Goal: Book appointment/travel/reservation

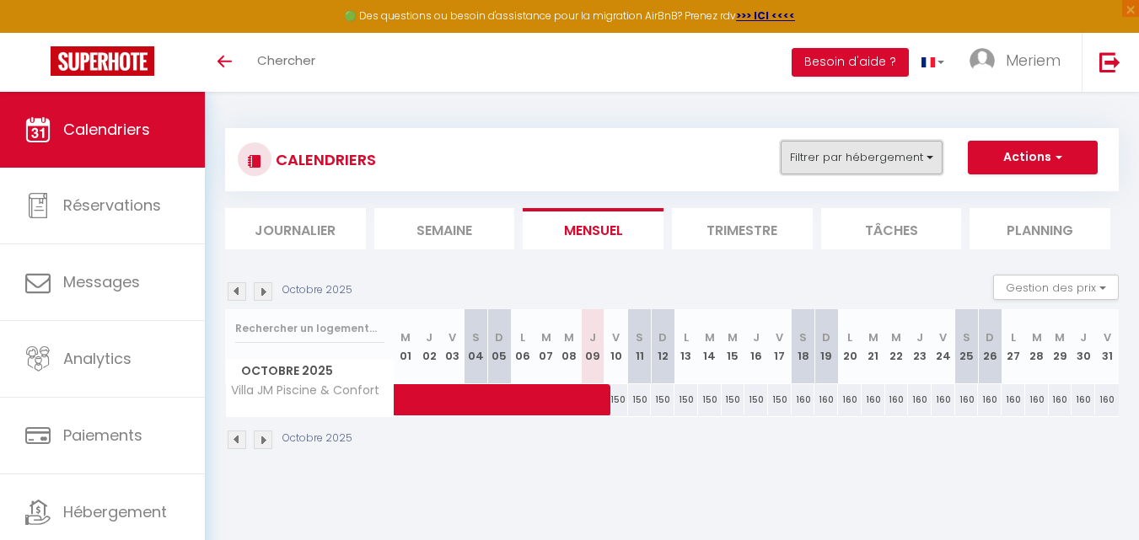
click at [853, 155] on button "Filtrer par hébergement" at bounding box center [862, 158] width 162 height 34
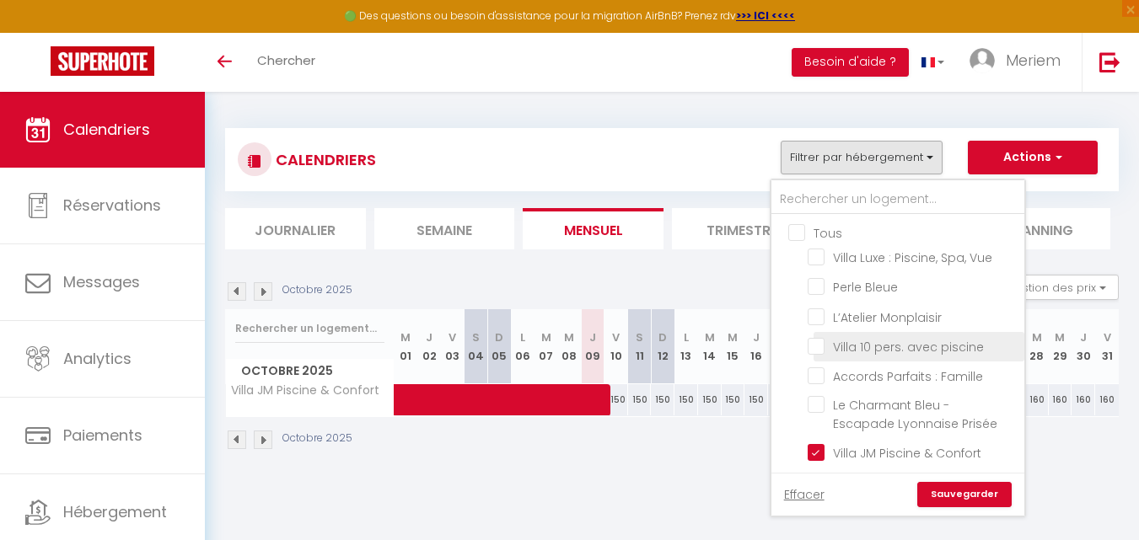
click at [854, 348] on input "Villa 10 pers. avec piscine" at bounding box center [912, 345] width 211 height 17
checkbox input "true"
checkbox input "false"
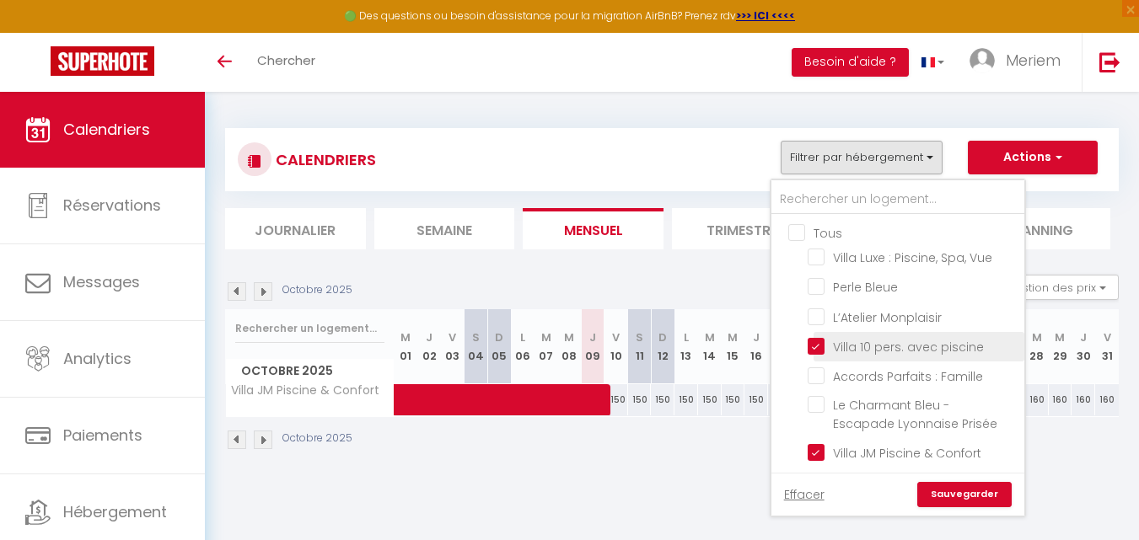
checkbox input "false"
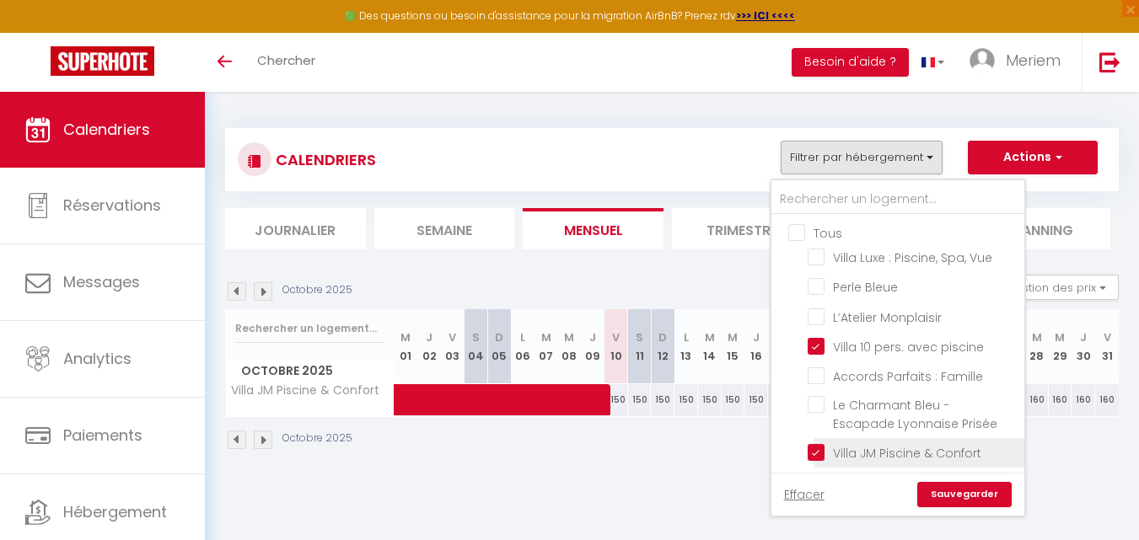
click at [820, 448] on input "Villa JM Piscine & Confort" at bounding box center [912, 451] width 211 height 17
checkbox input "false"
click at [937, 494] on link "Sauvegarder" at bounding box center [964, 494] width 94 height 25
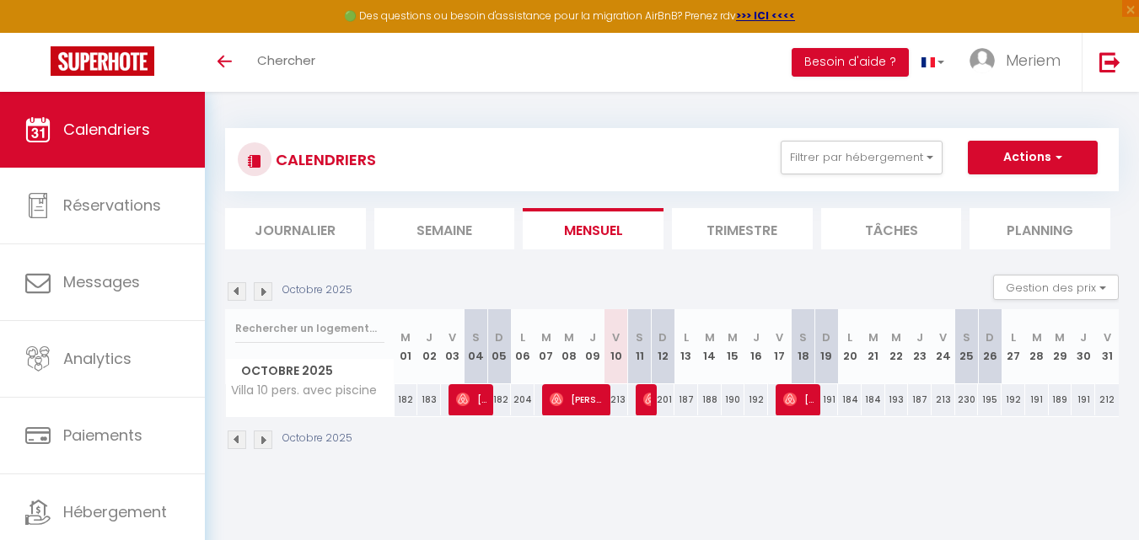
click at [261, 436] on img at bounding box center [263, 440] width 19 height 19
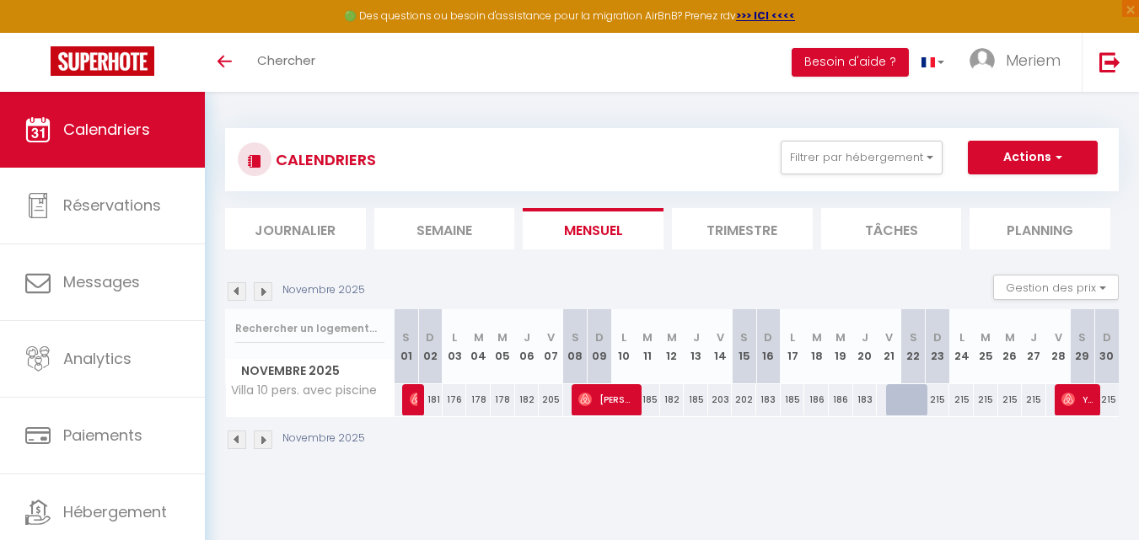
click at [261, 436] on img at bounding box center [263, 440] width 19 height 19
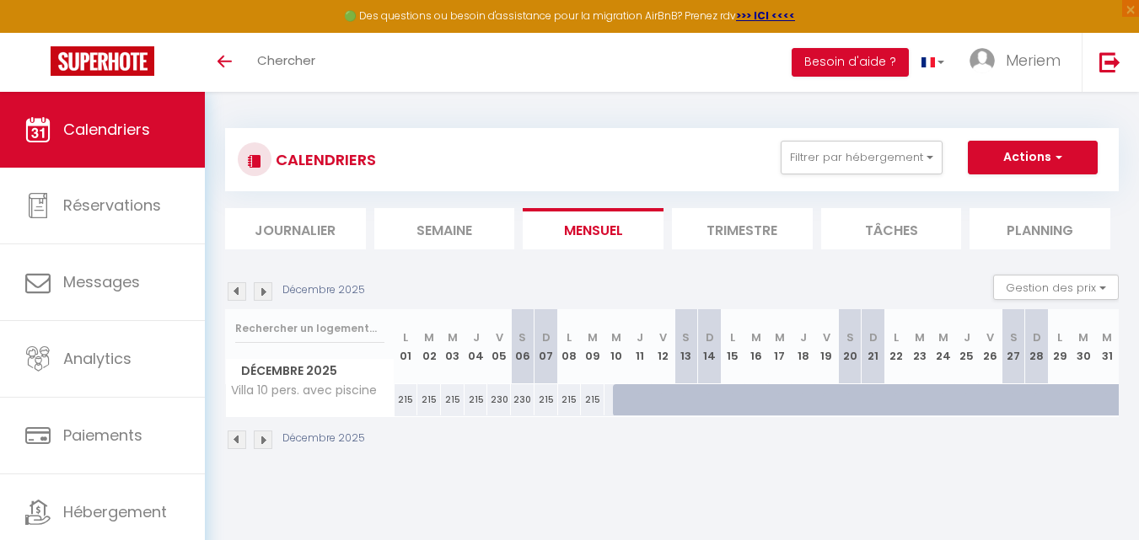
click at [232, 436] on img at bounding box center [237, 440] width 19 height 19
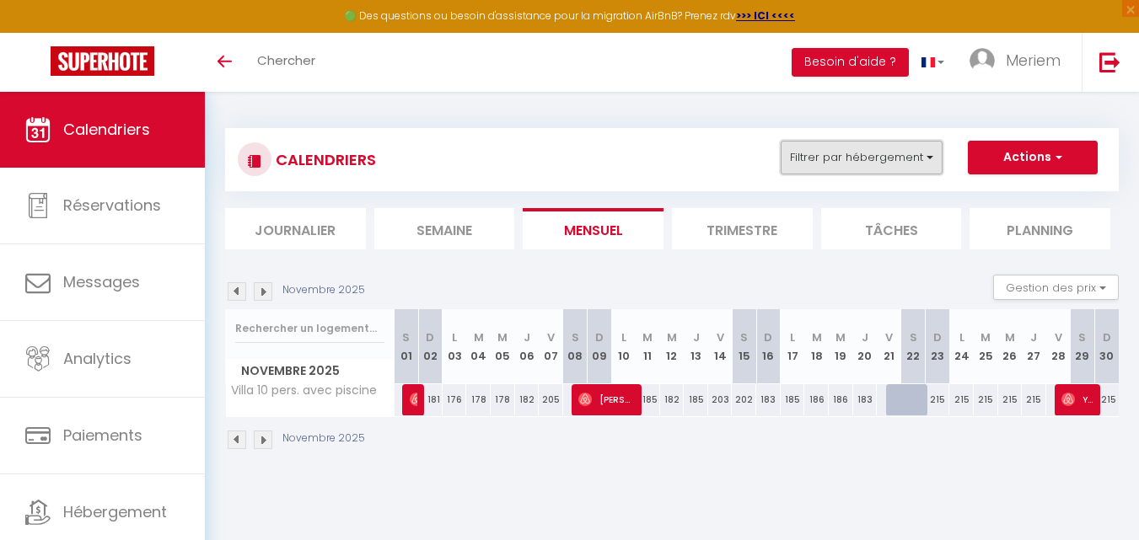
click at [845, 169] on button "Filtrer par hébergement" at bounding box center [862, 158] width 162 height 34
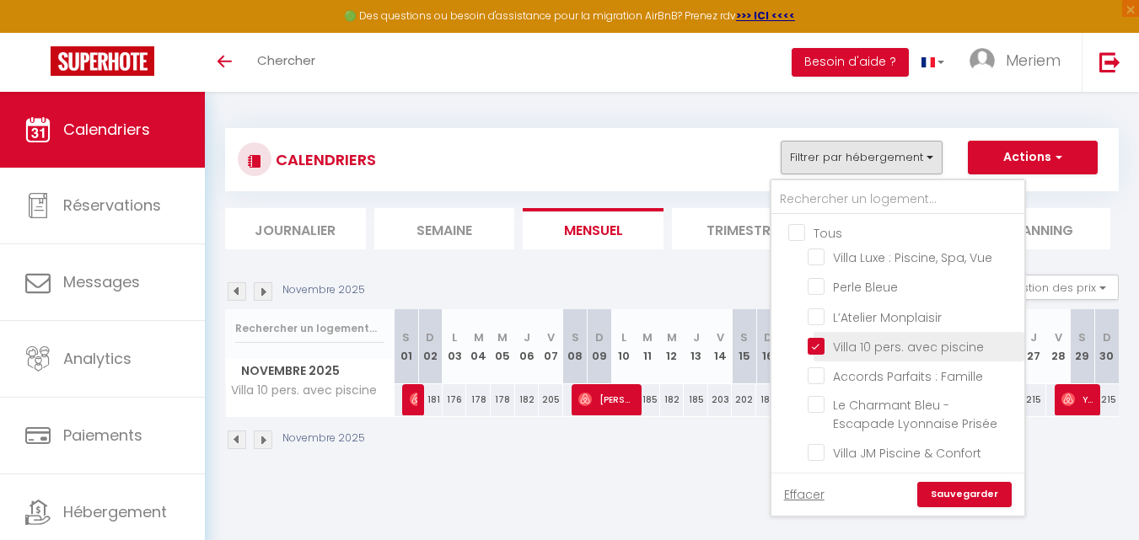
click at [816, 344] on input "Villa 10 pers. avec piscine" at bounding box center [912, 345] width 211 height 17
checkbox input "false"
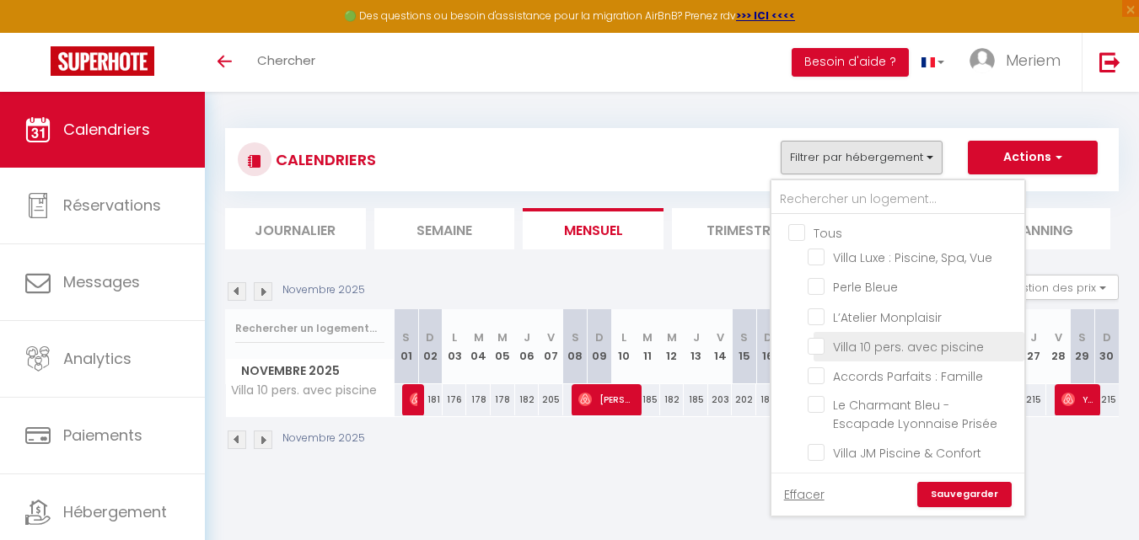
checkbox input "false"
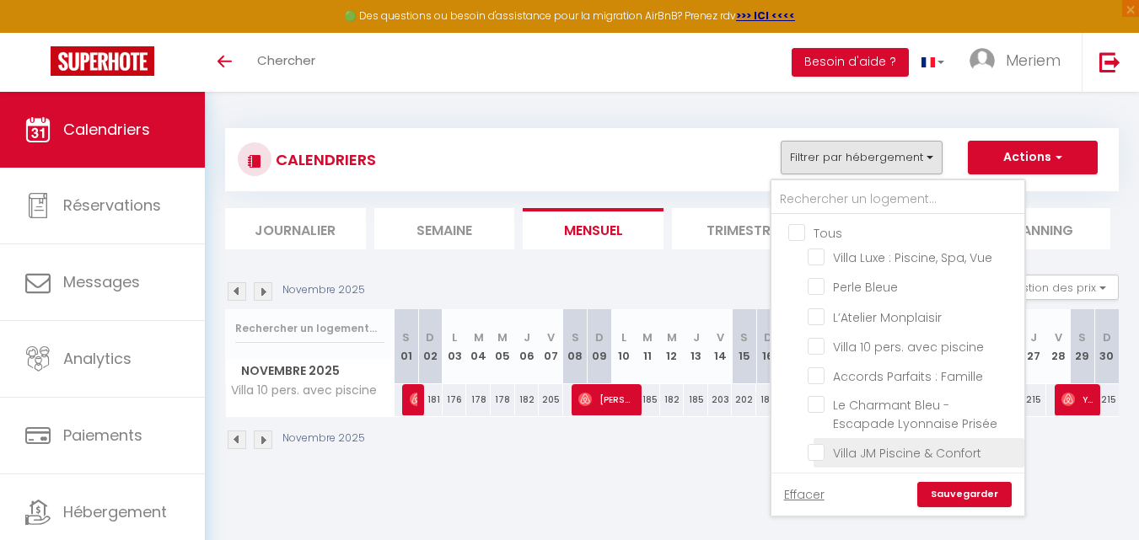
click at [824, 449] on input "Villa JM Piscine & Confort" at bounding box center [912, 451] width 211 height 17
checkbox input "true"
click at [938, 492] on link "Sauvegarder" at bounding box center [964, 494] width 94 height 25
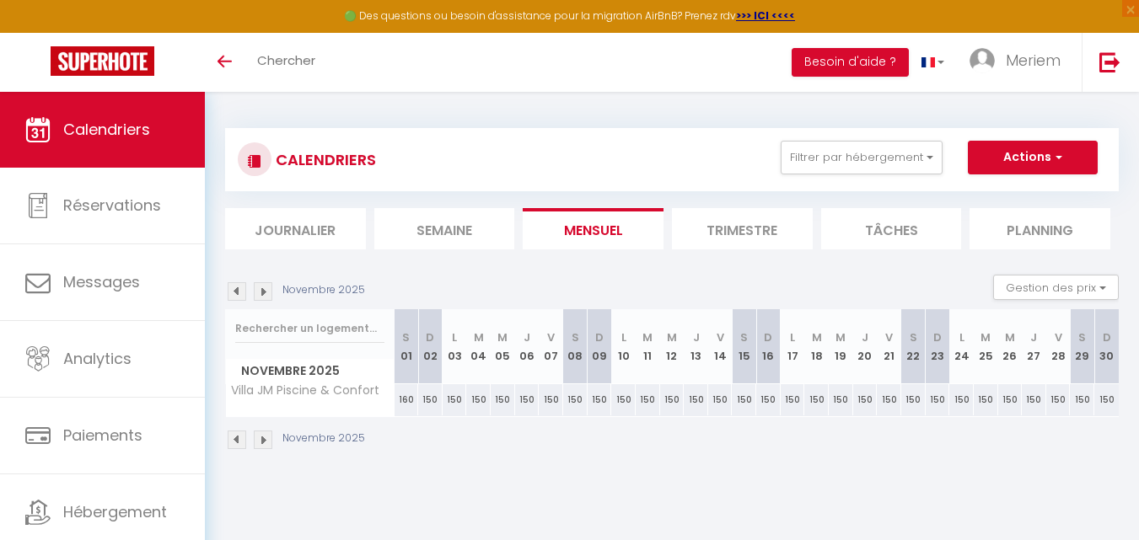
click at [229, 437] on img at bounding box center [237, 440] width 19 height 19
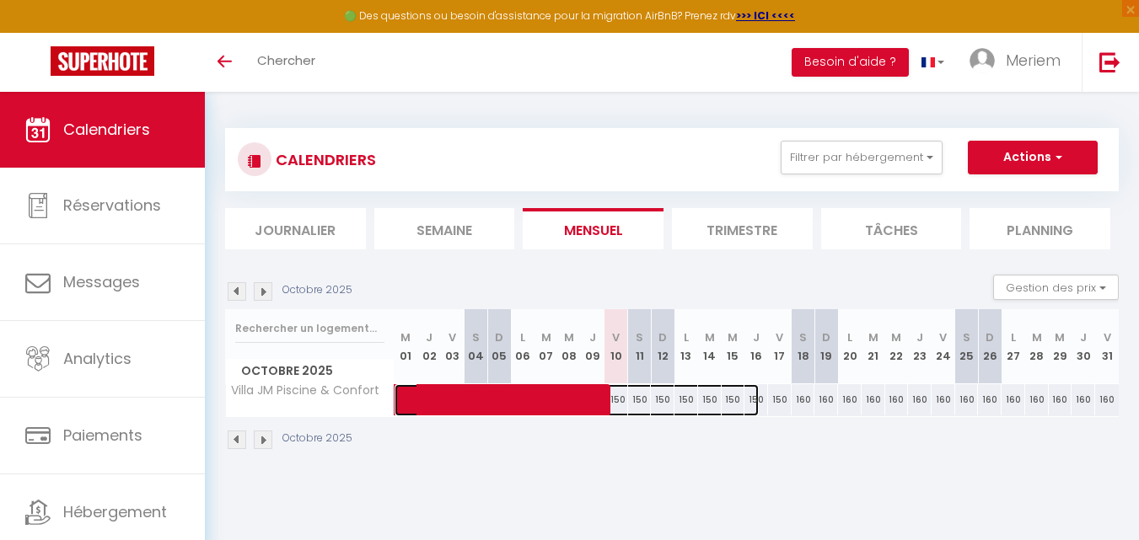
click at [617, 406] on span at bounding box center [584, 400] width 349 height 32
select select "OK"
select select "0"
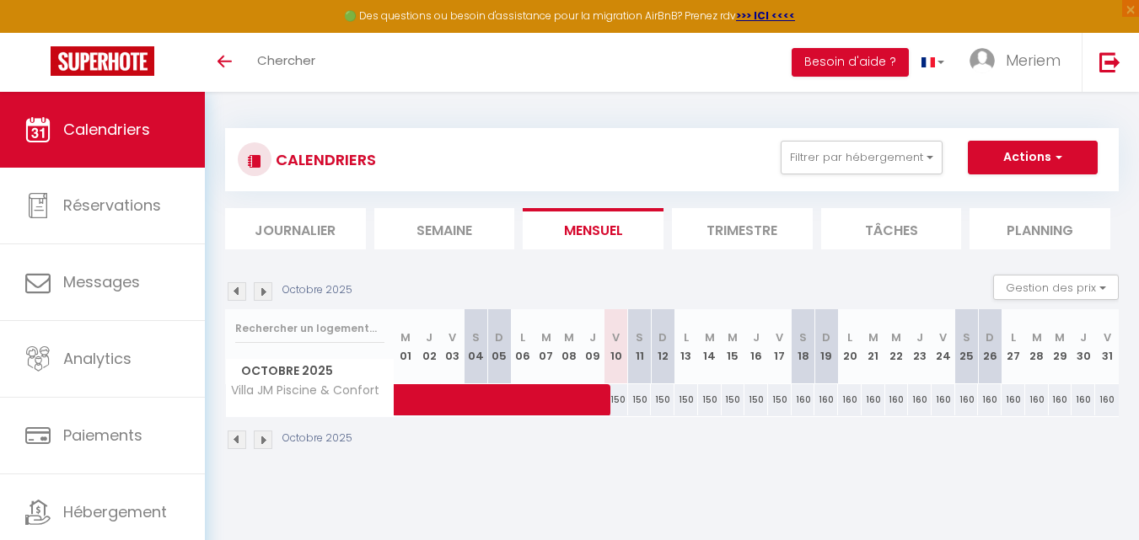
select select "1"
select select
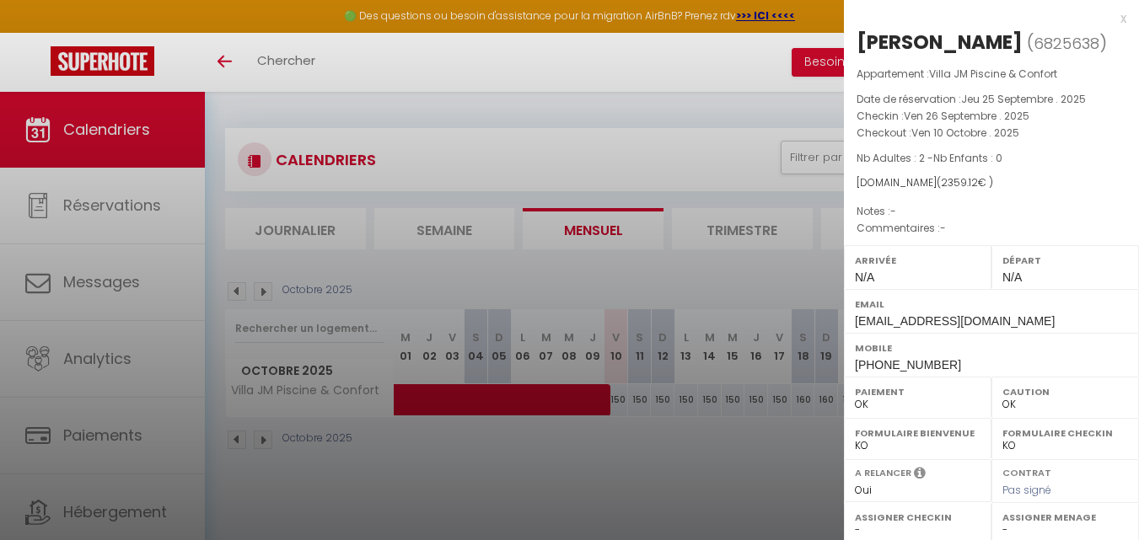
drag, startPoint x: 617, startPoint y: 406, endPoint x: 702, endPoint y: 401, distance: 85.3
click at [702, 401] on div at bounding box center [569, 270] width 1139 height 540
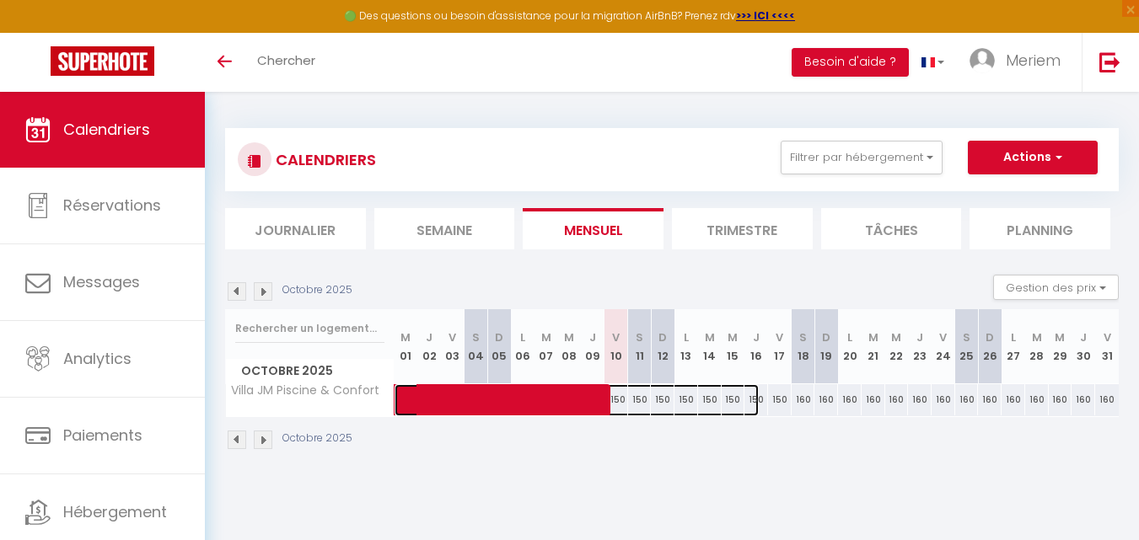
click at [620, 396] on span at bounding box center [584, 400] width 349 height 32
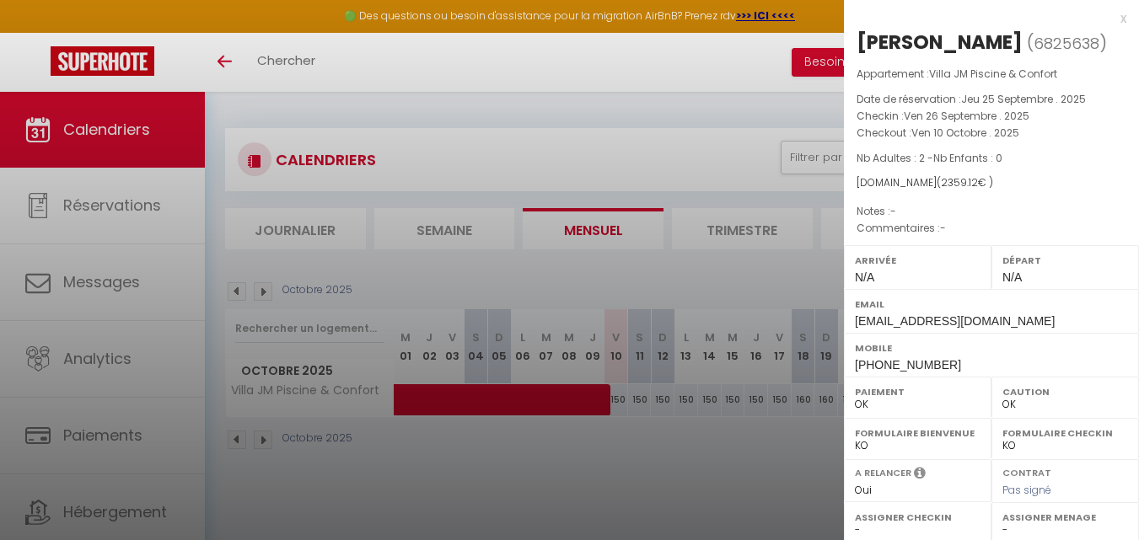
click at [620, 396] on div at bounding box center [569, 270] width 1139 height 540
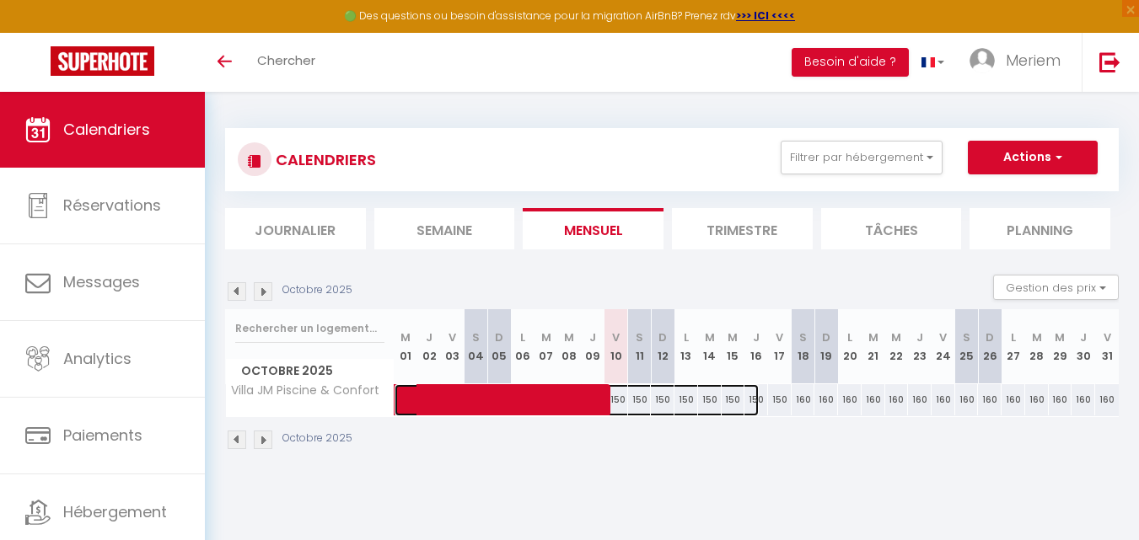
click at [638, 399] on span at bounding box center [584, 400] width 349 height 32
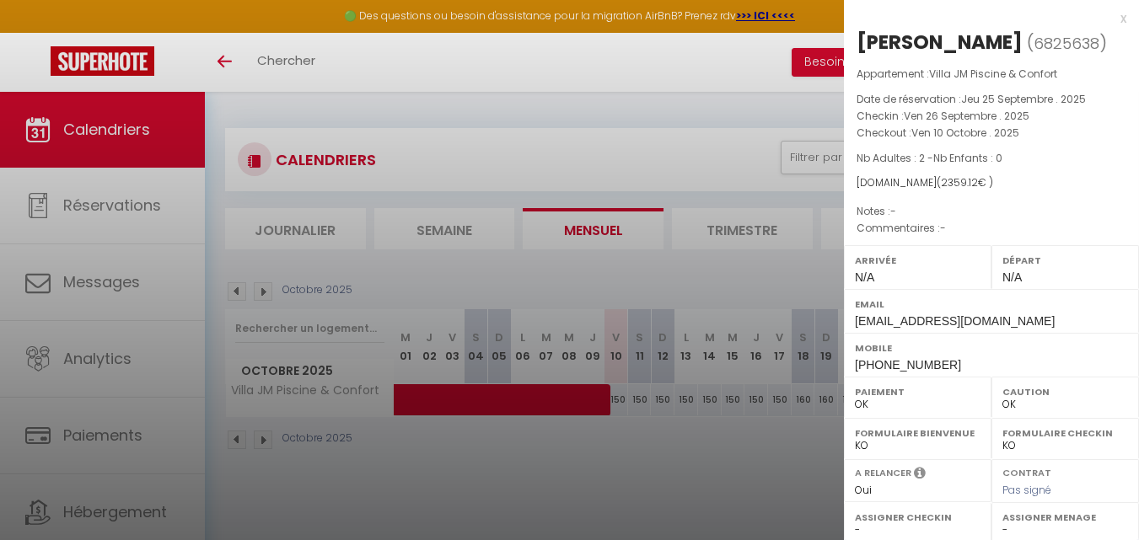
click at [689, 404] on div at bounding box center [569, 270] width 1139 height 540
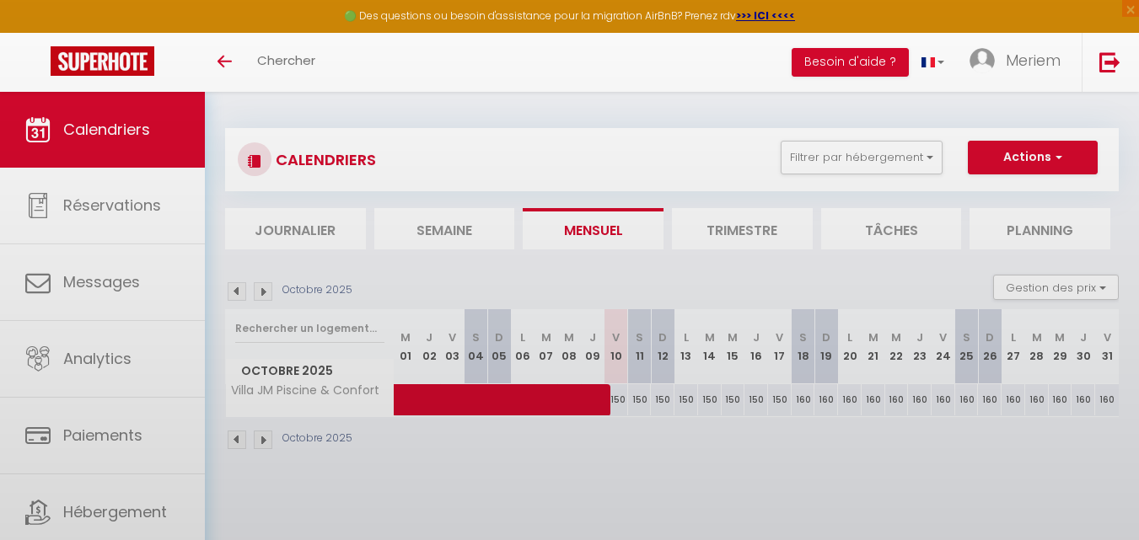
click at [689, 404] on body "🟢 Des questions ou besoin d'assistance pour la migration AirBnB? Prenez rdv >>>…" at bounding box center [569, 362] width 1139 height 540
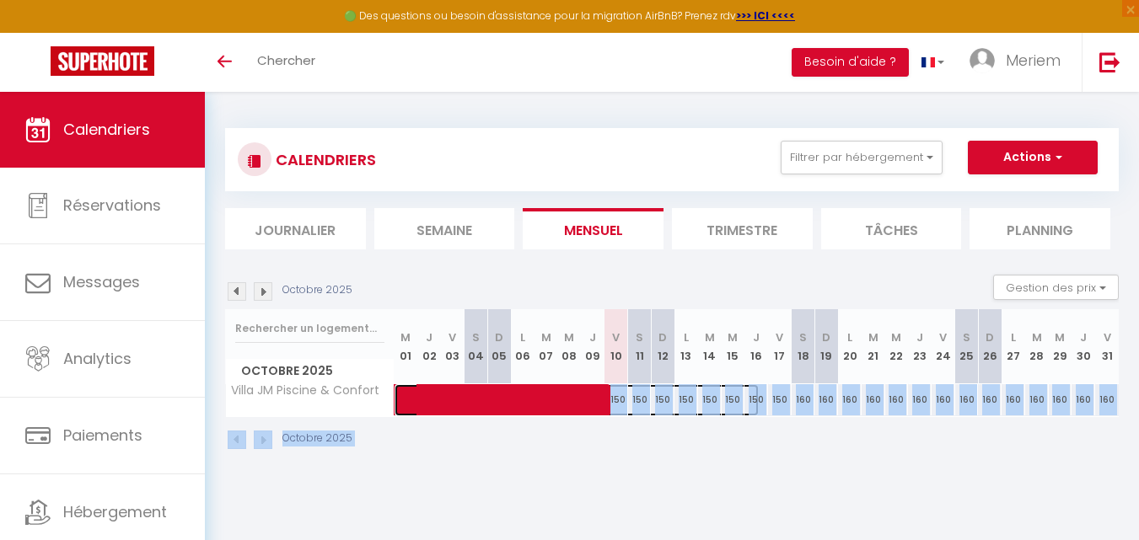
click at [689, 404] on span at bounding box center [584, 400] width 349 height 32
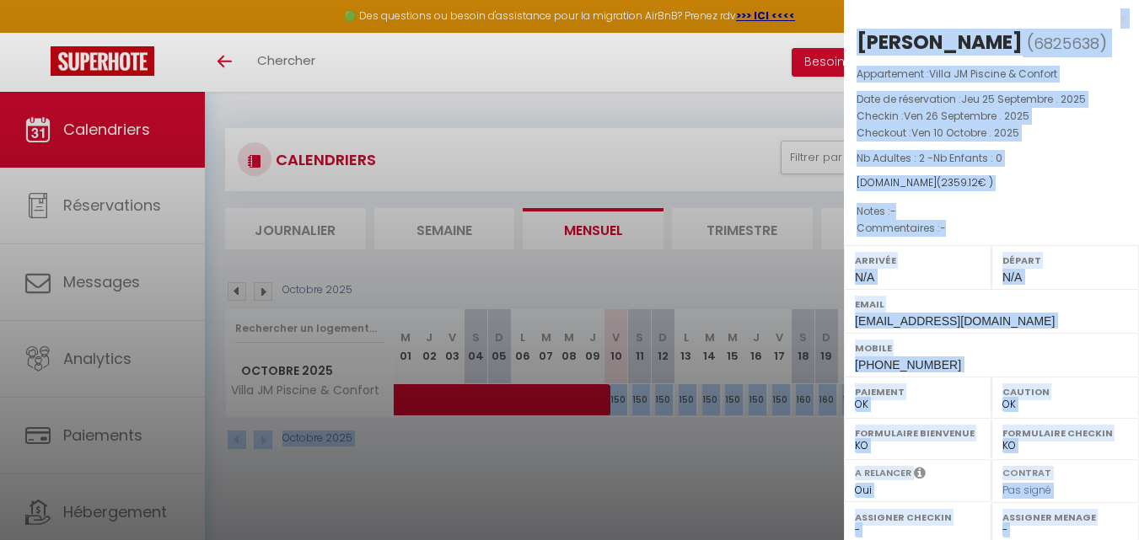
click at [662, 475] on div at bounding box center [569, 270] width 1139 height 540
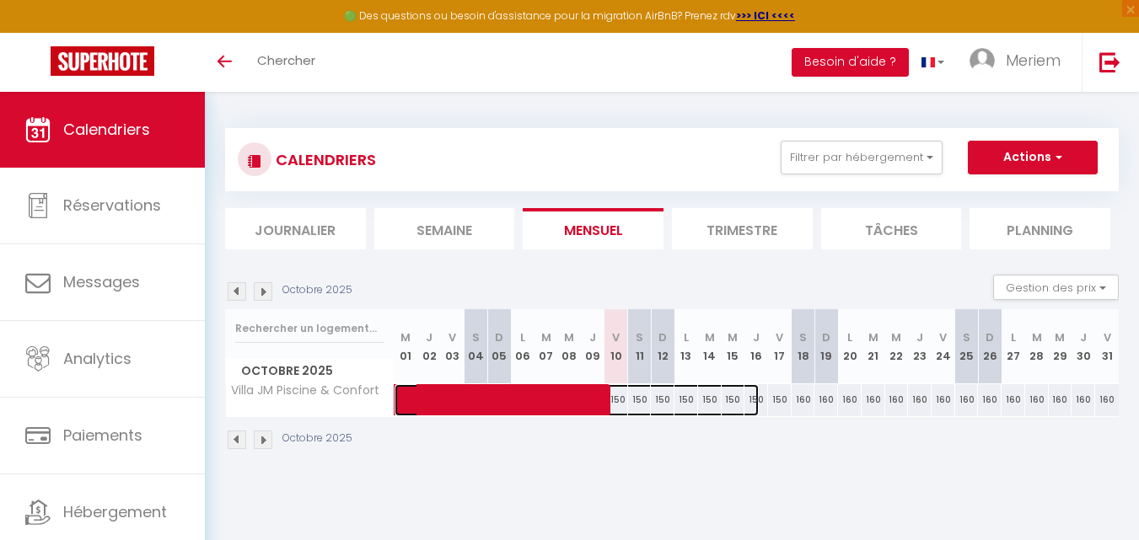
click at [684, 404] on span at bounding box center [584, 400] width 349 height 32
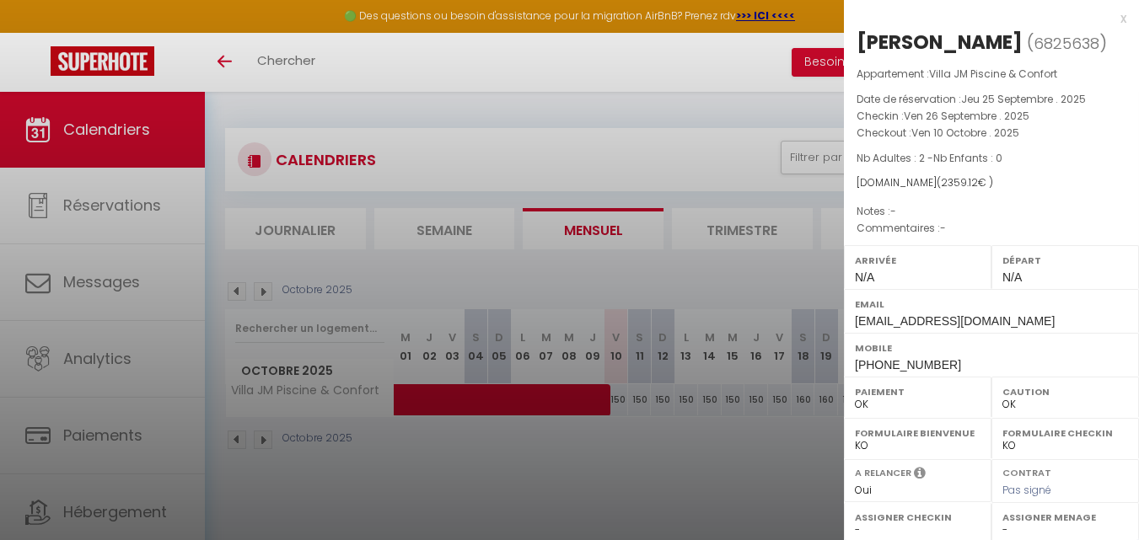
click at [513, 113] on div at bounding box center [569, 270] width 1139 height 540
